Goal: Task Accomplishment & Management: Manage account settings

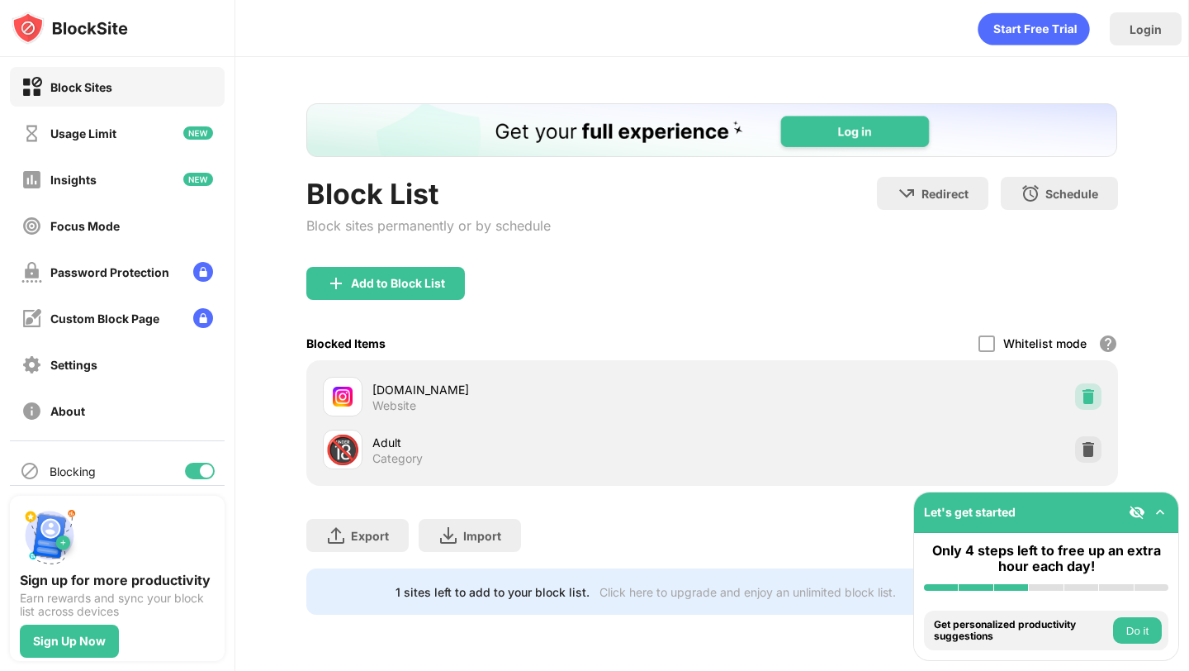
click at [1084, 399] on img at bounding box center [1088, 396] width 17 height 17
